Goal: Understand process/instructions: Learn how to perform a task or action

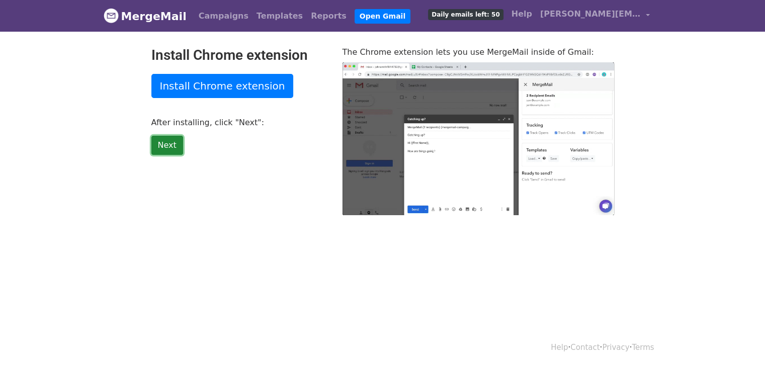
click at [163, 143] on link "Next" at bounding box center [167, 145] width 32 height 19
type input "16.71"
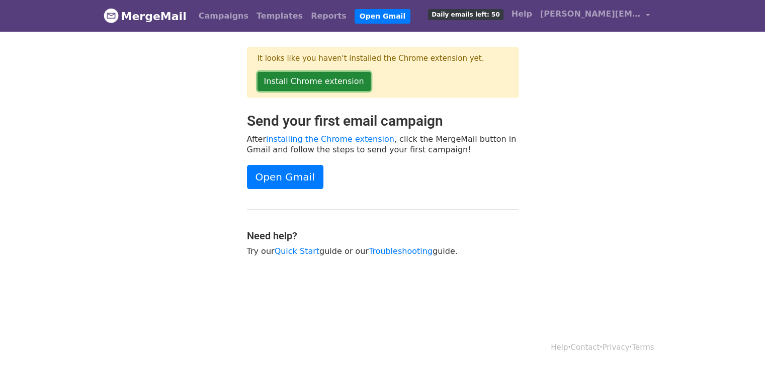
click at [330, 80] on link "Install Chrome extension" at bounding box center [313, 81] width 113 height 19
click at [415, 190] on div "Send your first email campaign After installing the Chrome extension , click th…" at bounding box center [382, 190] width 287 height 154
drag, startPoint x: 555, startPoint y: 7, endPoint x: 513, endPoint y: 231, distance: 228.1
click at [513, 231] on h4 "Need help?" at bounding box center [382, 236] width 271 height 12
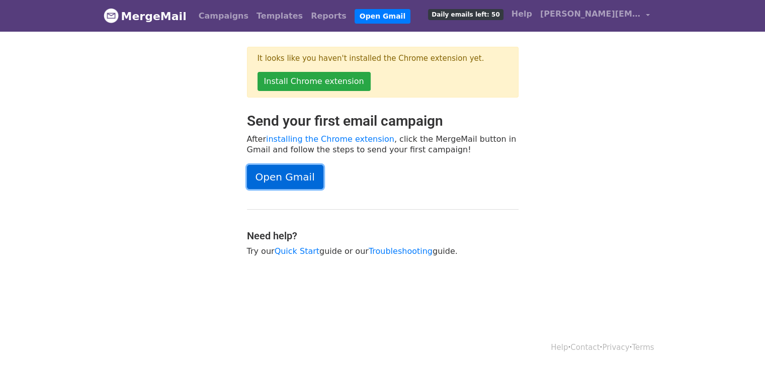
click at [284, 182] on link "Open Gmail" at bounding box center [285, 177] width 76 height 24
